Goal: Task Accomplishment & Management: Manage account settings

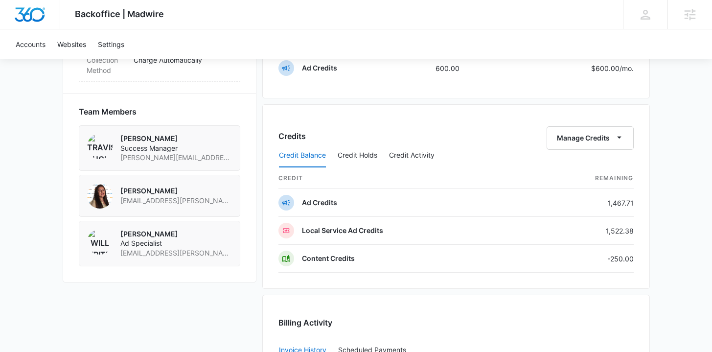
scroll to position [683, 0]
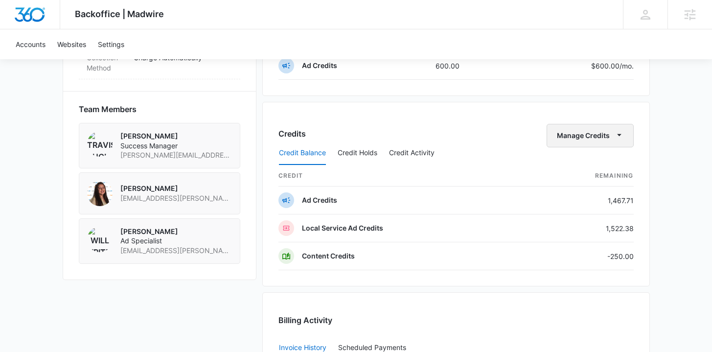
click at [593, 133] on button "Manage Credits" at bounding box center [590, 135] width 87 height 23
click at [575, 163] on div "Transfer Credits" at bounding box center [584, 166] width 51 height 7
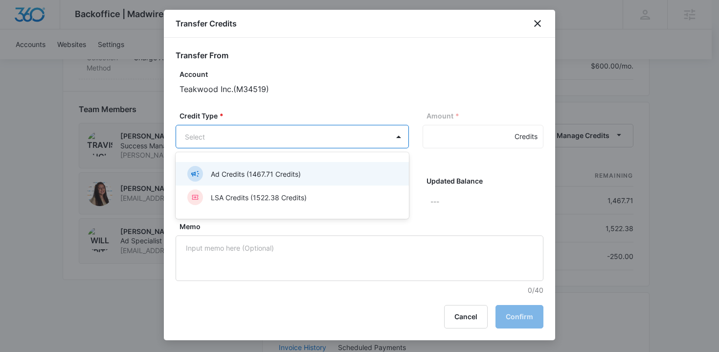
click at [269, 177] on p "Ad Credits (1467.71 Credits)" at bounding box center [256, 174] width 90 height 10
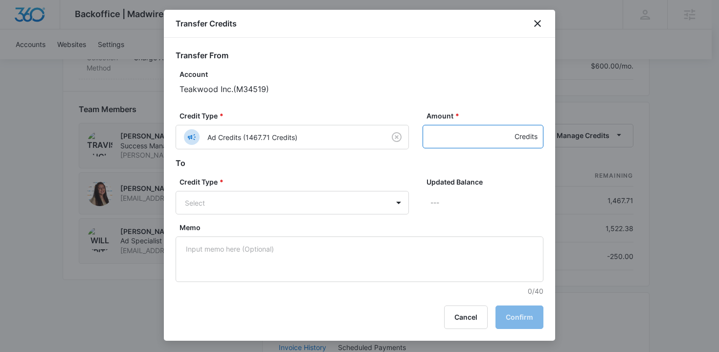
click at [444, 142] on input "Amount *" at bounding box center [483, 136] width 121 height 23
type input "250"
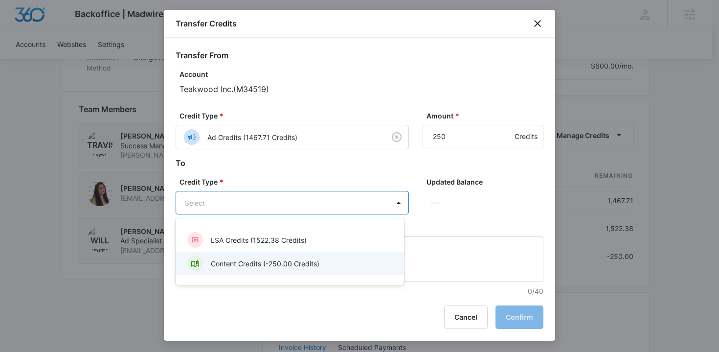
click at [259, 267] on p "Content Credits (-250.00 Credits)" at bounding box center [265, 263] width 109 height 10
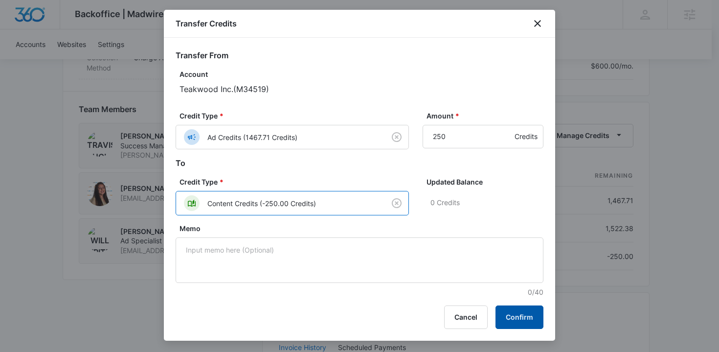
click at [512, 327] on button "Confirm" at bounding box center [520, 316] width 48 height 23
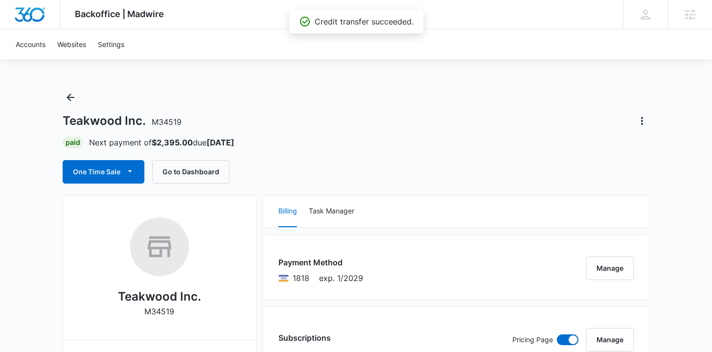
scroll to position [0, 0]
